Goal: Task Accomplishment & Management: Manage account settings

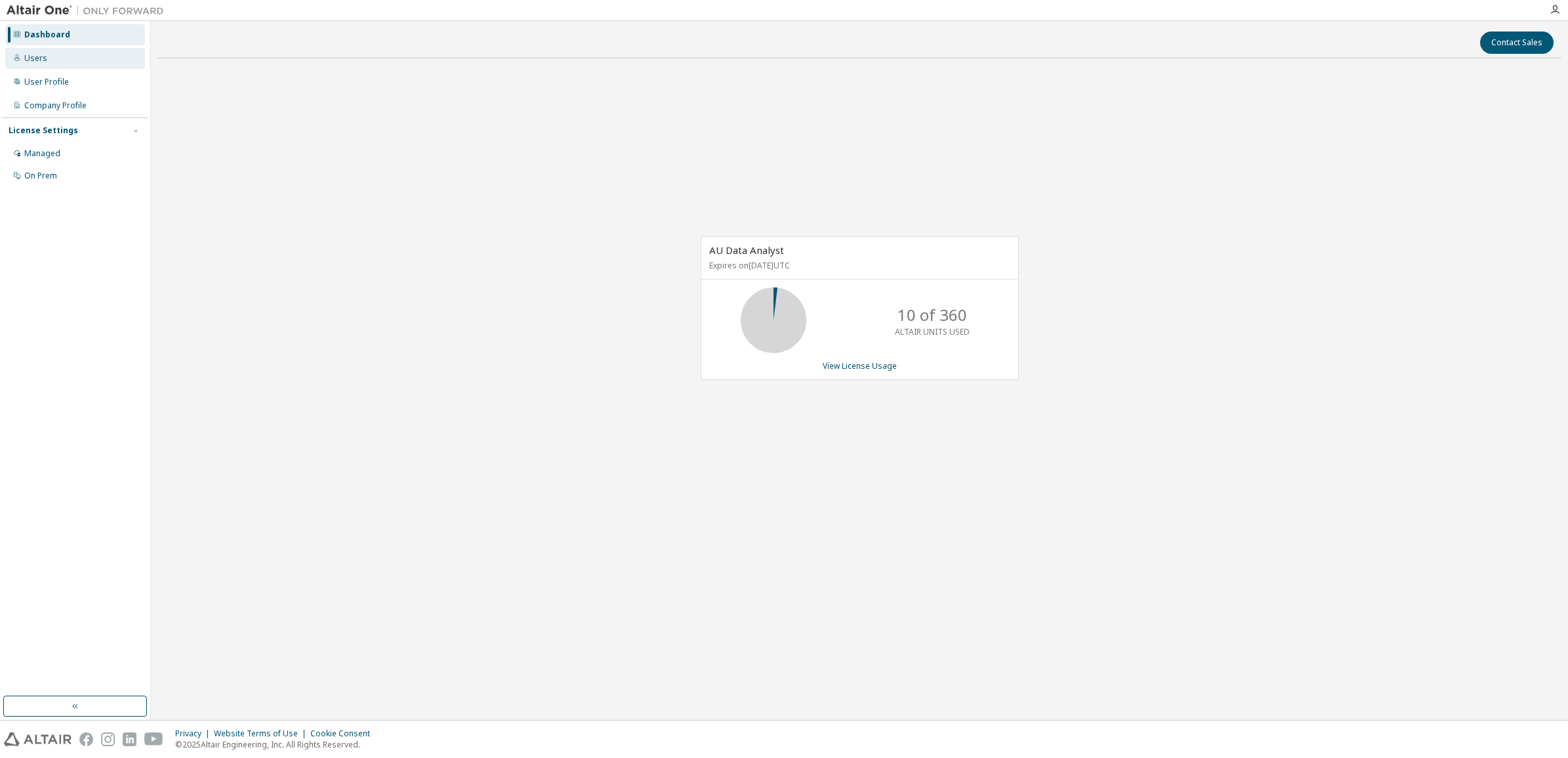
click at [20, 64] on div "Users" at bounding box center [75, 58] width 140 height 21
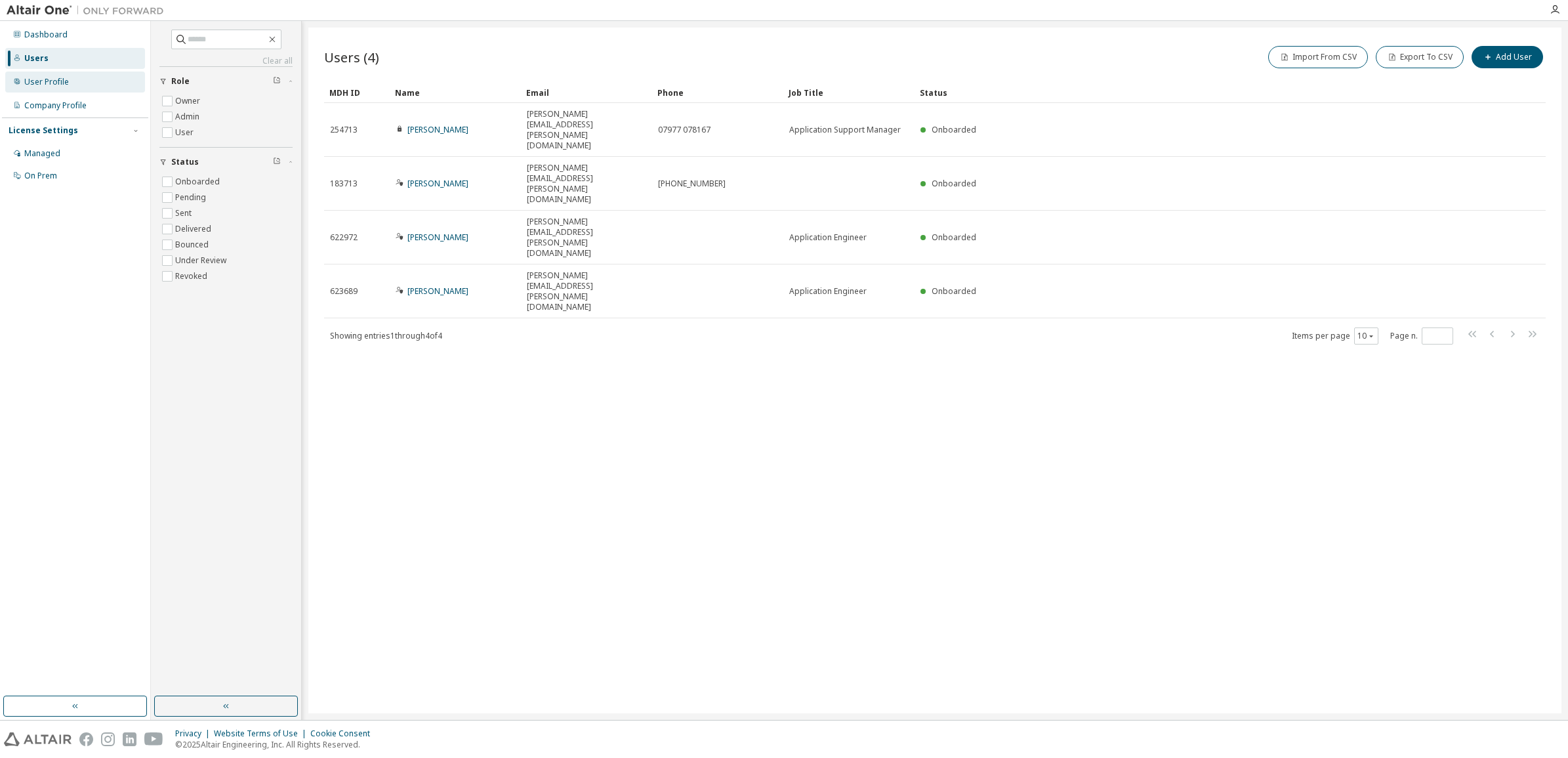
click at [58, 79] on div "User Profile" at bounding box center [47, 82] width 45 height 10
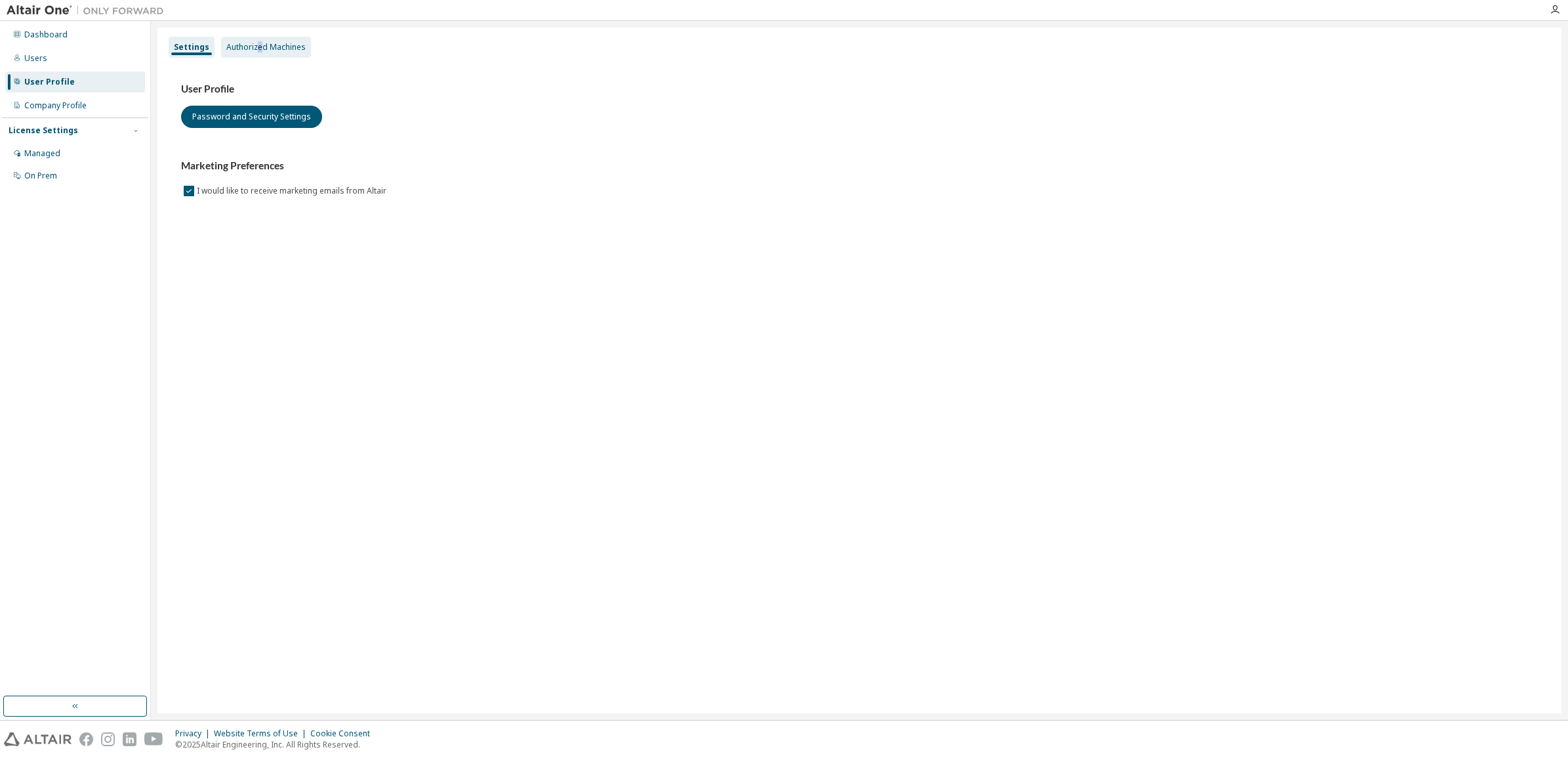
click at [257, 43] on div "Authorized Machines" at bounding box center [266, 47] width 79 height 10
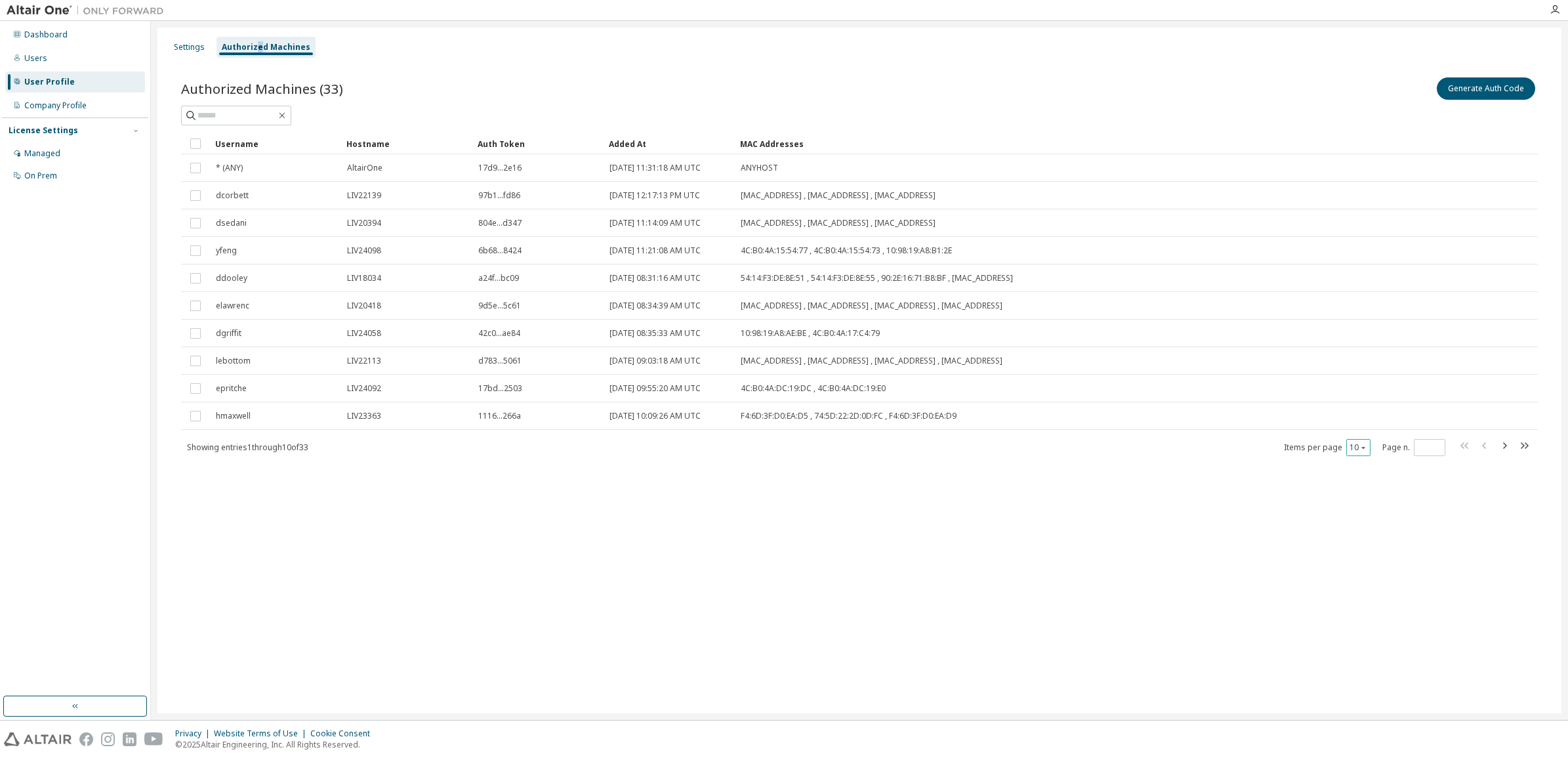
click at [1366, 447] on icon "button" at bounding box center [1364, 448] width 8 height 8
click at [1375, 523] on div "100" at bounding box center [1400, 528] width 105 height 16
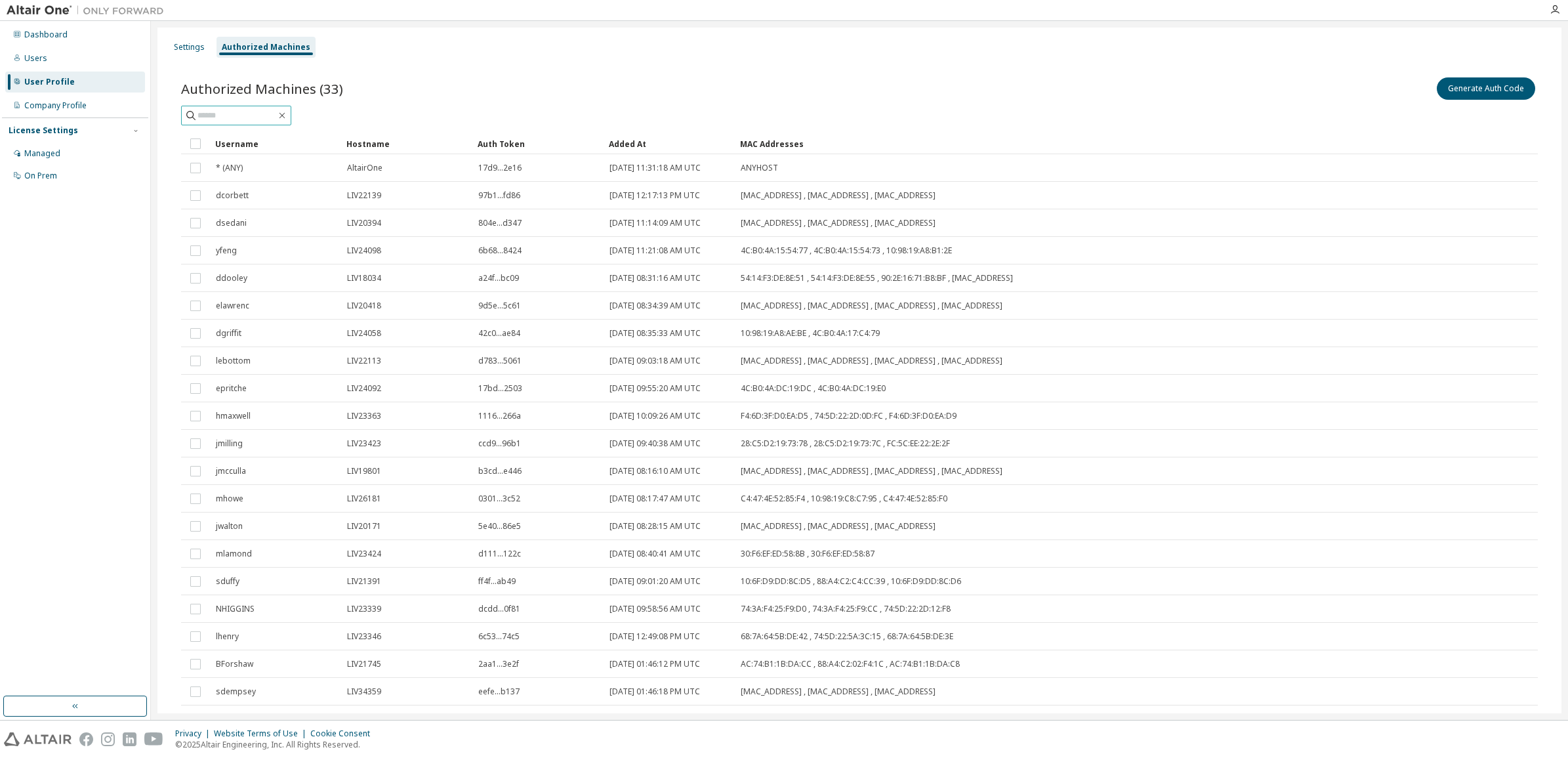
click at [215, 116] on input "text" at bounding box center [237, 115] width 79 height 13
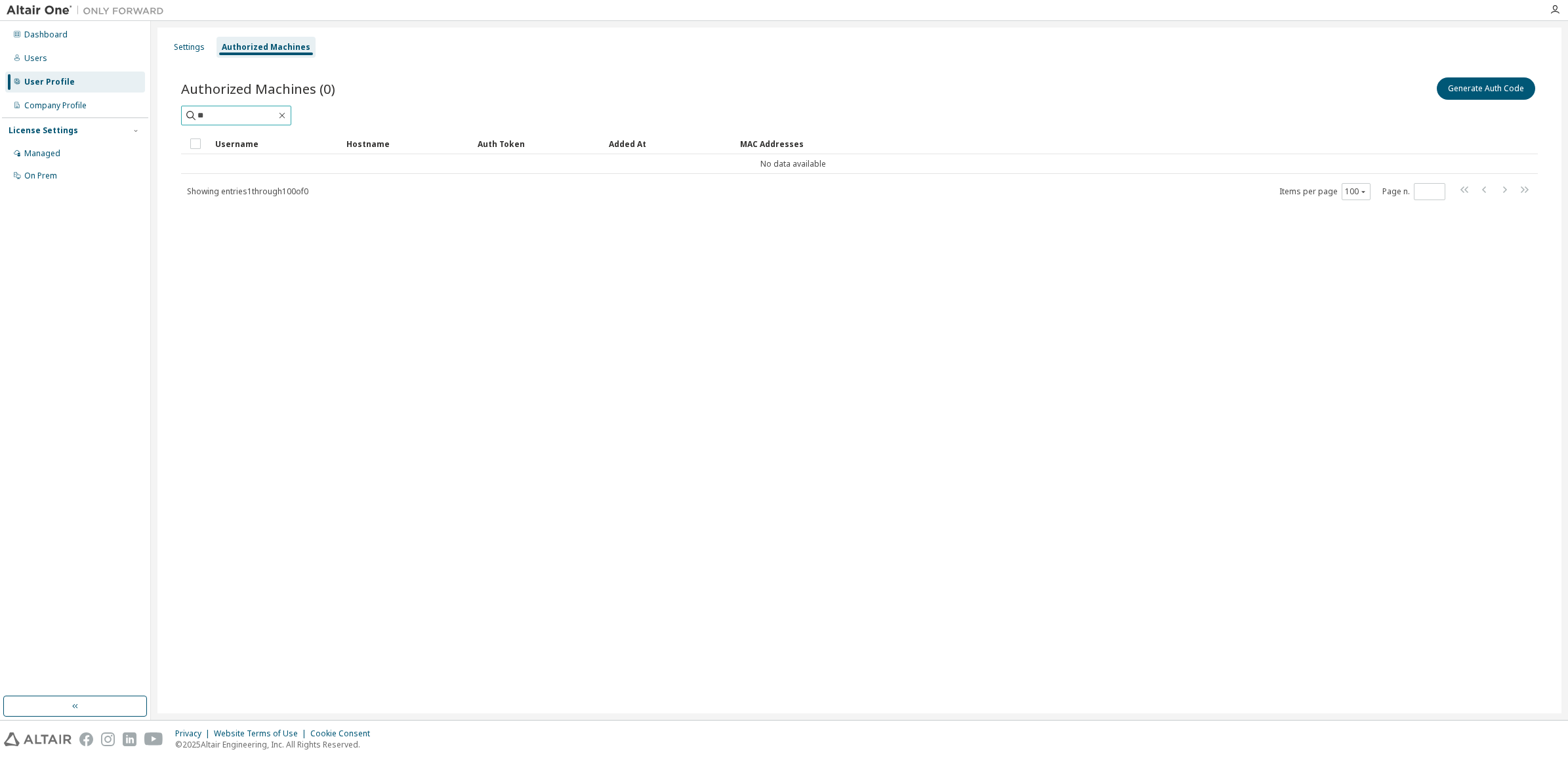
type input "*"
